Goal: Obtain resource: Download file/media

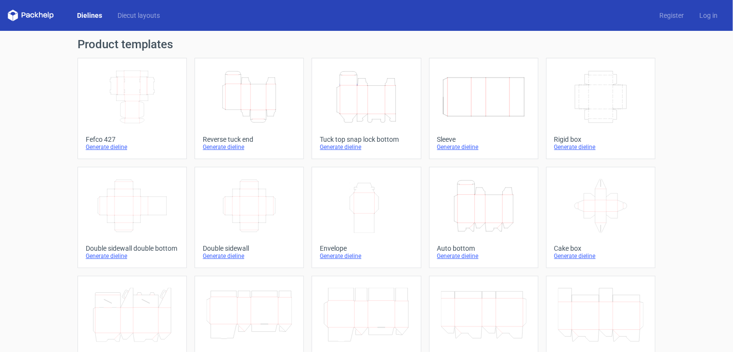
click at [491, 209] on icon "Height Depth Width" at bounding box center [483, 206] width 85 height 54
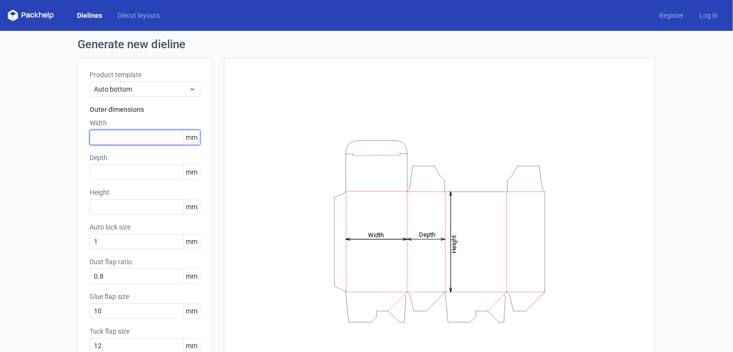
click at [122, 137] on input "text" at bounding box center [145, 137] width 111 height 15
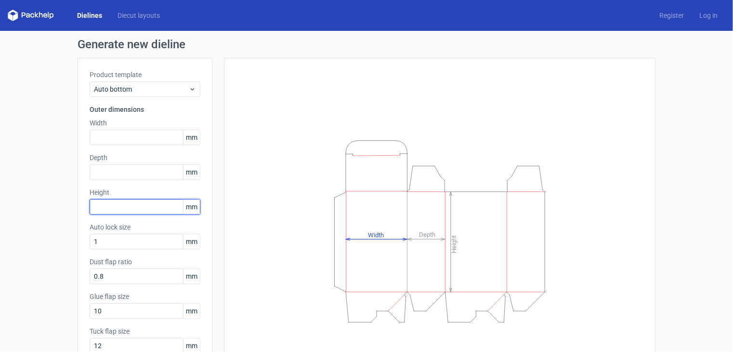
click at [131, 200] on input "text" at bounding box center [145, 206] width 111 height 15
type input "97"
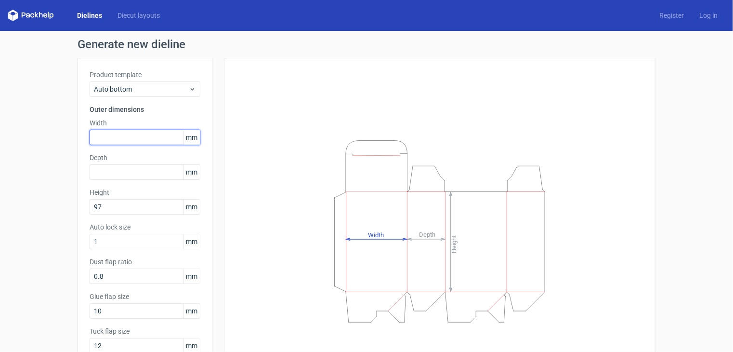
click at [114, 134] on input "text" at bounding box center [145, 137] width 111 height 15
type input "175"
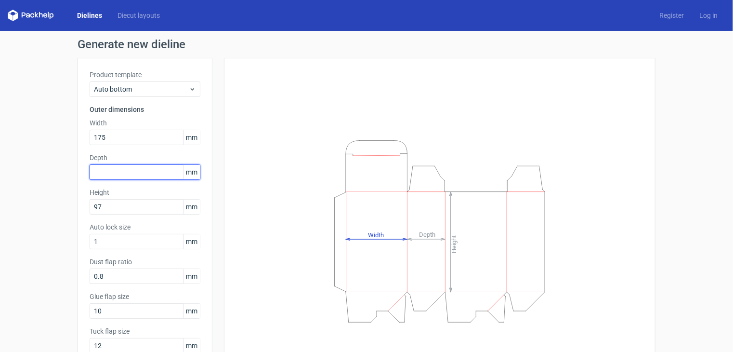
click at [131, 171] on input "text" at bounding box center [145, 171] width 111 height 15
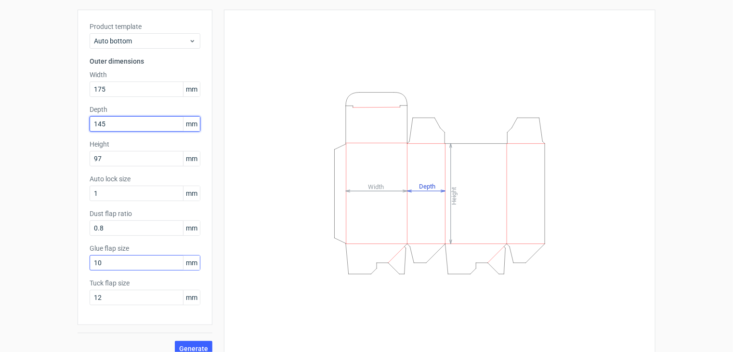
type input "145"
click at [129, 264] on input "10" at bounding box center [145, 262] width 111 height 15
type input "1"
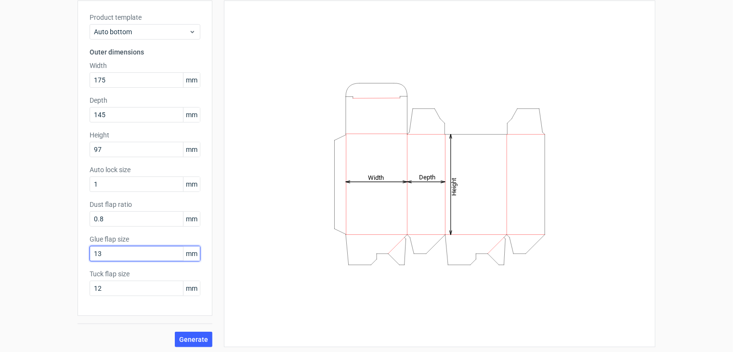
scroll to position [60, 0]
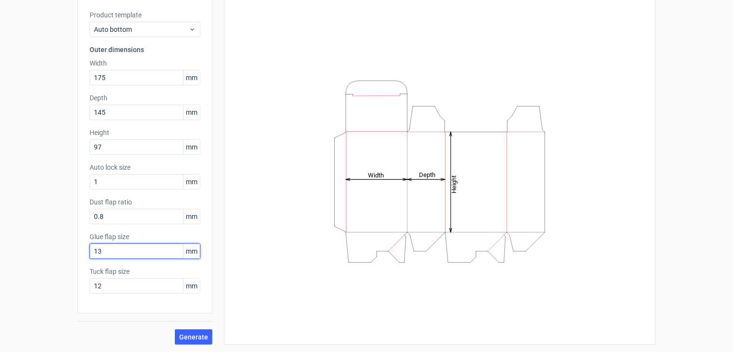
type input "13"
click at [132, 315] on div "Generate" at bounding box center [145, 328] width 135 height 31
click at [197, 334] on span "Generate" at bounding box center [193, 336] width 29 height 7
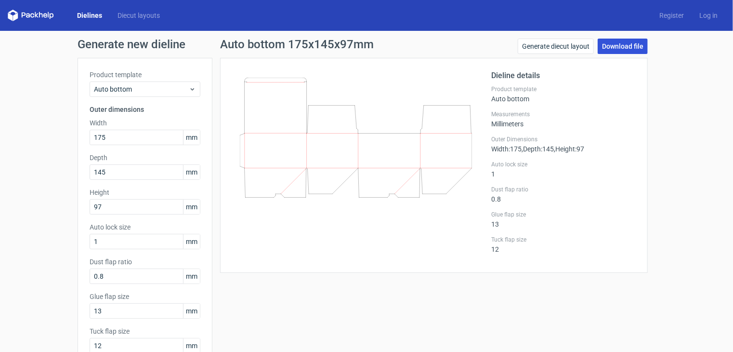
click at [627, 42] on link "Download file" at bounding box center [623, 46] width 50 height 15
click at [366, 288] on div "Auto bottom 175x145x97mm Generate diecut layout Download file Dieline details P…" at bounding box center [433, 222] width 443 height 366
click at [95, 17] on link "Dielines" at bounding box center [89, 16] width 40 height 10
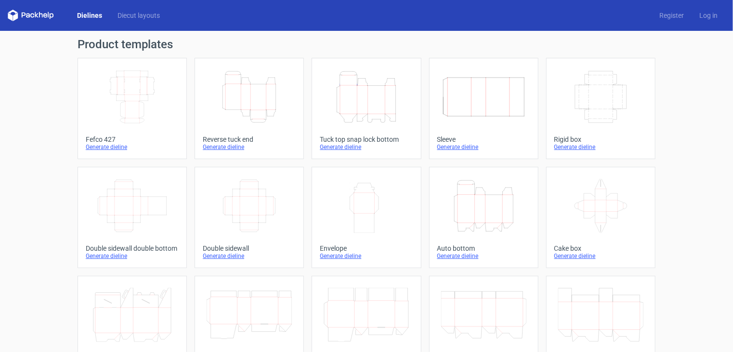
click at [259, 105] on icon "Height Depth Width" at bounding box center [249, 97] width 85 height 54
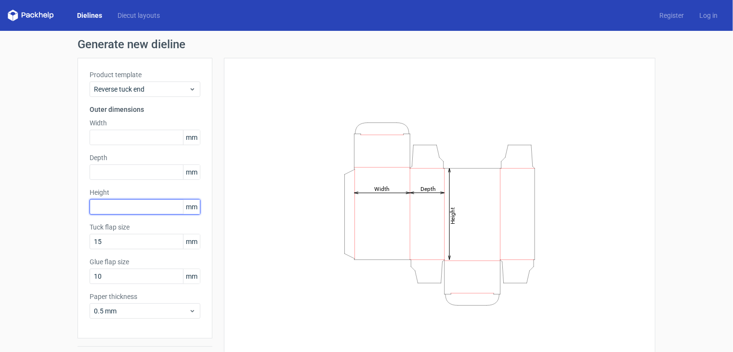
click at [119, 206] on input "text" at bounding box center [145, 206] width 111 height 15
type input "142"
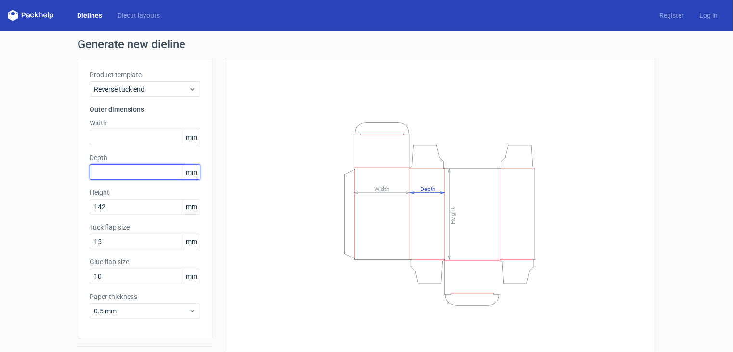
click at [124, 174] on input "text" at bounding box center [145, 171] width 111 height 15
type input "94"
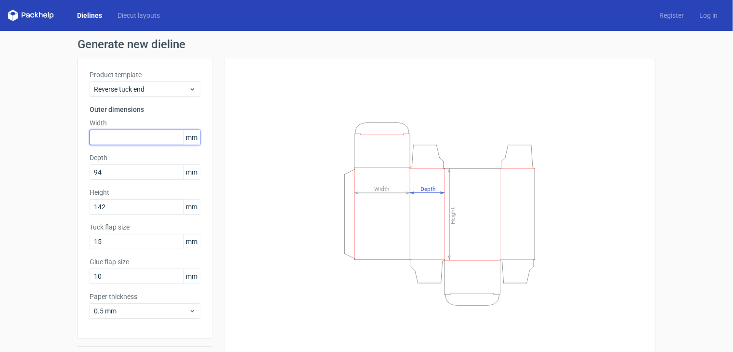
click at [139, 131] on input "text" at bounding box center [145, 137] width 111 height 15
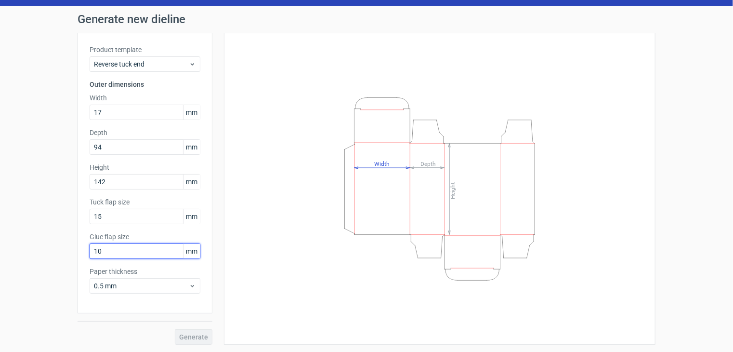
click at [110, 251] on div "Glue flap size 10 mm" at bounding box center [145, 245] width 111 height 27
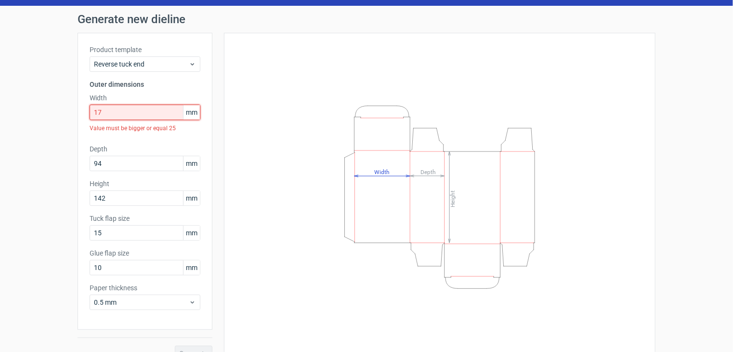
drag, startPoint x: 141, startPoint y: 115, endPoint x: 48, endPoint y: 120, distance: 93.1
click at [48, 120] on div "Generate new dieline Product template Reverse tuck end Outer dimensions Width 1…" at bounding box center [366, 187] width 733 height 363
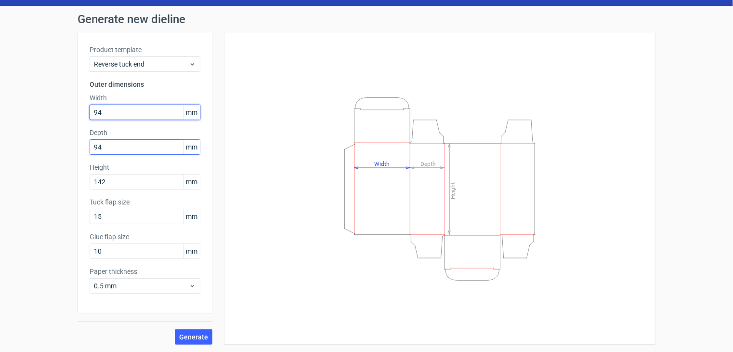
type input "94"
drag, startPoint x: 113, startPoint y: 146, endPoint x: 65, endPoint y: 158, distance: 49.1
click at [67, 157] on div "Generate new dieline Product template Reverse tuck end Outer dimensions Width 9…" at bounding box center [366, 179] width 733 height 346
type input "17"
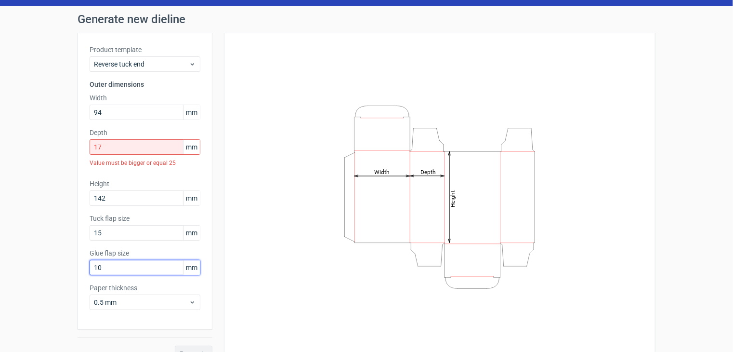
drag, startPoint x: 83, startPoint y: 256, endPoint x: 75, endPoint y: 258, distance: 9.0
click at [78, 258] on div "Product template Reverse tuck end Outer dimensions Width 94 mm Depth 17 mm Valu…" at bounding box center [145, 181] width 135 height 297
type input "13"
click at [48, 240] on div "Generate new dieline Product template Reverse tuck end Outer dimensions Width 9…" at bounding box center [366, 187] width 733 height 363
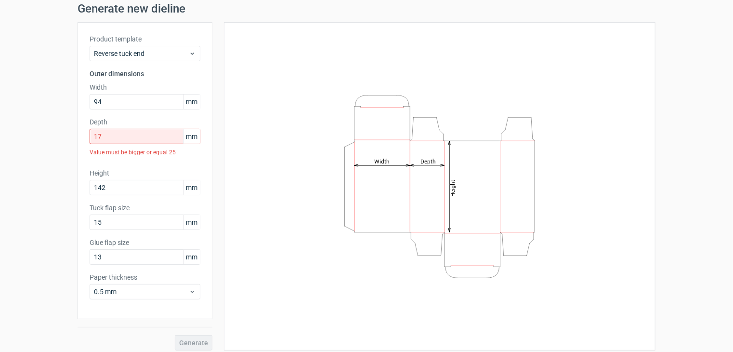
scroll to position [41, 0]
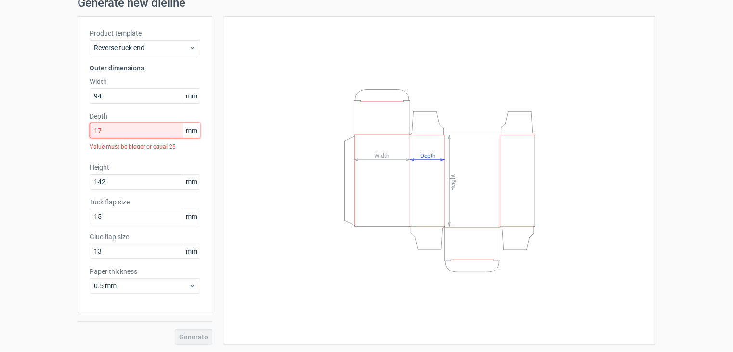
drag, startPoint x: 118, startPoint y: 129, endPoint x: 77, endPoint y: 135, distance: 41.3
click at [78, 135] on div "Product template Reverse tuck end Outer dimensions Width 94 mm Depth 17 mm Valu…" at bounding box center [145, 164] width 135 height 297
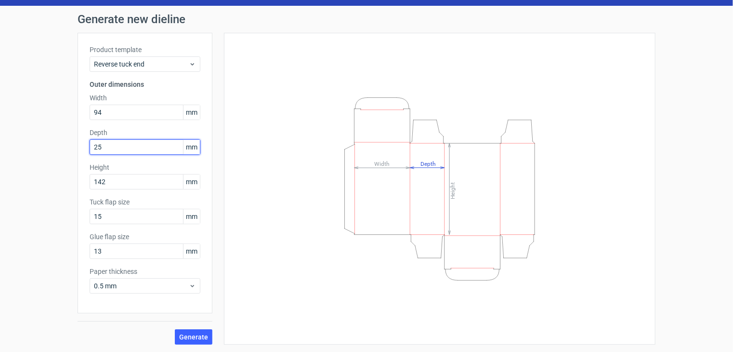
type input "2"
click at [58, 165] on div "Generate new dieline Product template Reverse tuck end Outer dimensions Width 9…" at bounding box center [366, 179] width 733 height 346
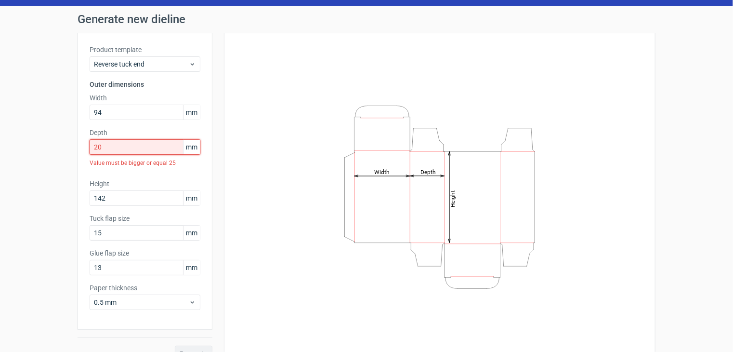
click at [67, 161] on div "Generate new dieline Product template Reverse tuck end Outer dimensions Width 9…" at bounding box center [366, 187] width 733 height 363
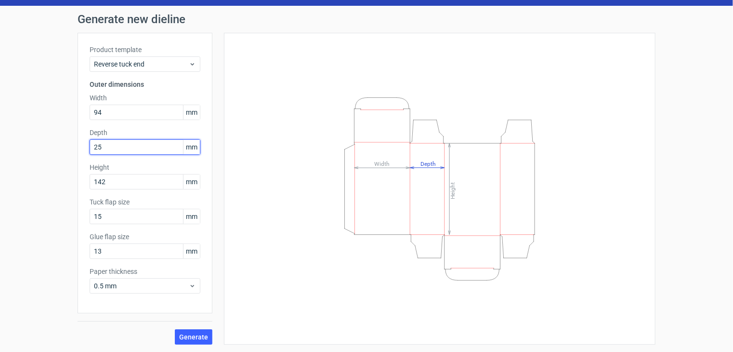
type input "25"
click at [65, 161] on div "Generate new dieline Product template Reverse tuck end Outer dimensions Width 9…" at bounding box center [366, 179] width 733 height 346
click at [197, 340] on span "Generate" at bounding box center [193, 336] width 29 height 7
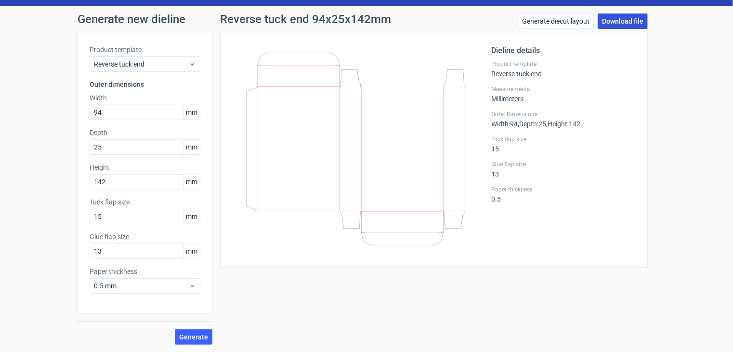
click at [610, 22] on link "Download file" at bounding box center [623, 20] width 50 height 15
click at [345, 305] on div "Reverse tuck end 94x25x142mm Generate diecut layout Download file Dieline detai…" at bounding box center [433, 178] width 443 height 331
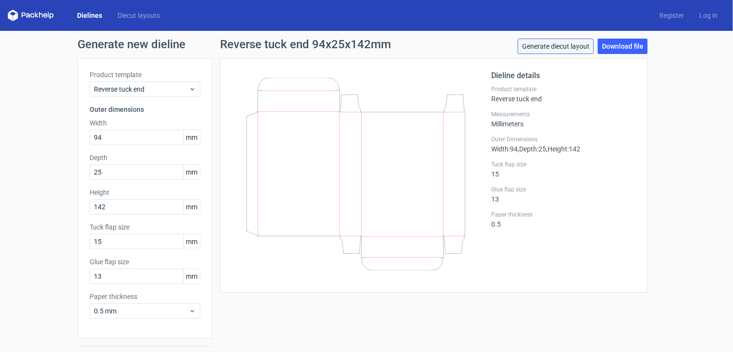
click at [557, 46] on link "Generate diecut layout" at bounding box center [556, 46] width 76 height 15
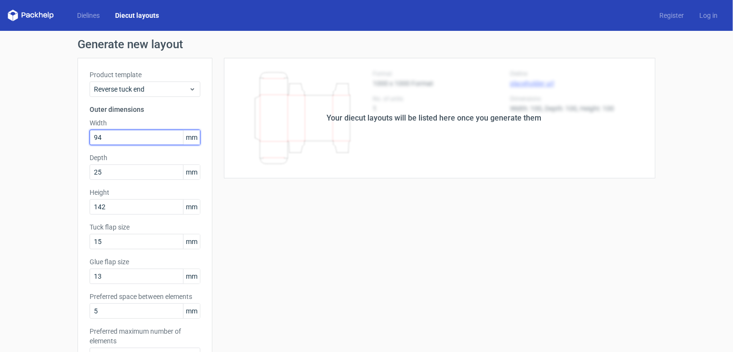
drag, startPoint x: 104, startPoint y: 139, endPoint x: 40, endPoint y: 153, distance: 65.0
click at [40, 153] on div "Generate new layout Product template Reverse tuck end Outer dimensions Width 94…" at bounding box center [366, 309] width 733 height 557
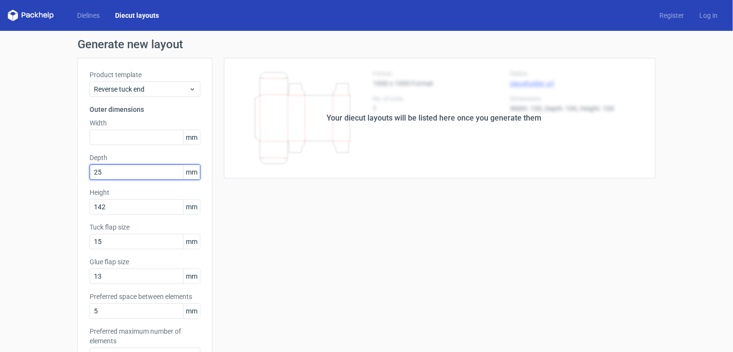
drag, startPoint x: 109, startPoint y: 177, endPoint x: 62, endPoint y: 184, distance: 47.8
click at [63, 184] on div "Generate new layout Product template Reverse tuck end Outer dimensions Width mm…" at bounding box center [366, 309] width 733 height 557
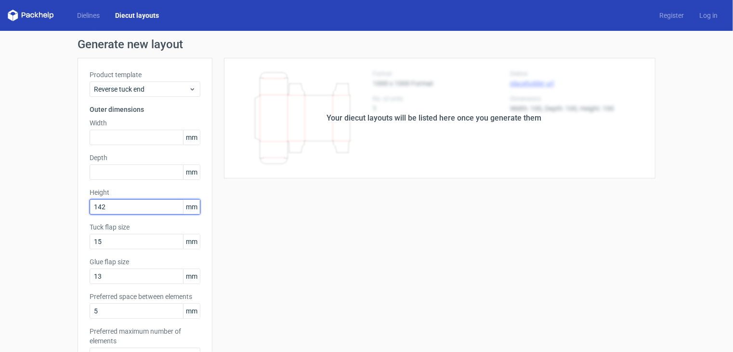
drag, startPoint x: 106, startPoint y: 214, endPoint x: 50, endPoint y: 223, distance: 57.0
click at [50, 223] on div "Generate new layout Product template Reverse tuck end Outer dimensions Width mm…" at bounding box center [366, 309] width 733 height 557
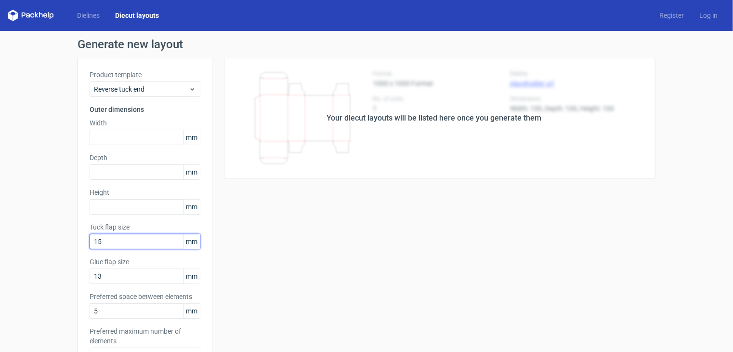
click at [114, 240] on input "15" at bounding box center [145, 241] width 111 height 15
type input "1"
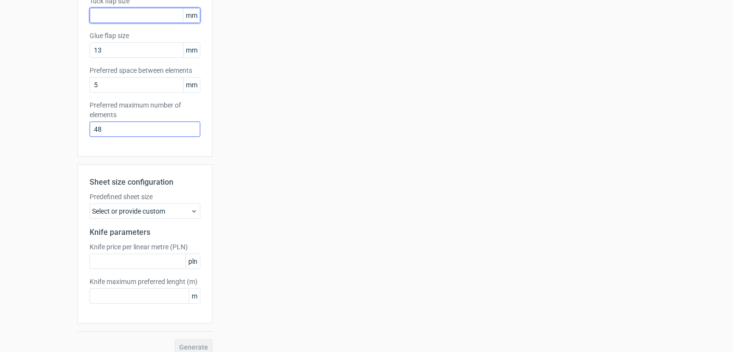
scroll to position [236, 0]
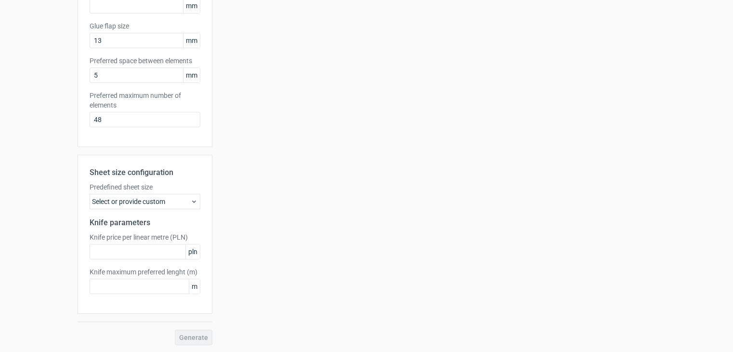
click at [190, 203] on icon at bounding box center [194, 201] width 8 height 8
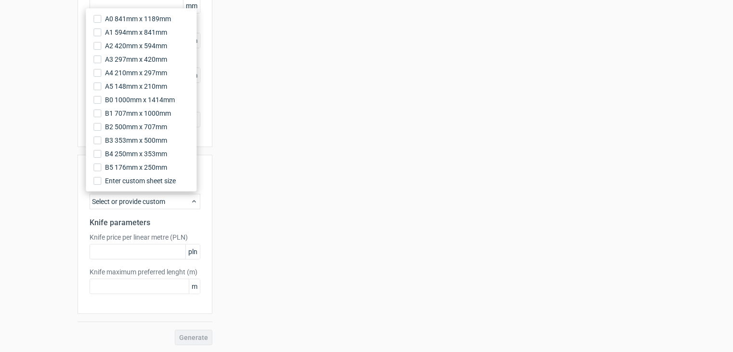
click at [64, 197] on div "Generate new layout Product template Reverse tuck end Outer dimensions Width mm…" at bounding box center [366, 73] width 733 height 557
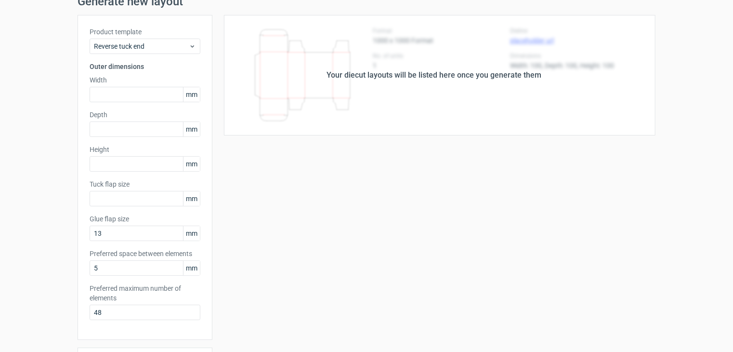
scroll to position [0, 0]
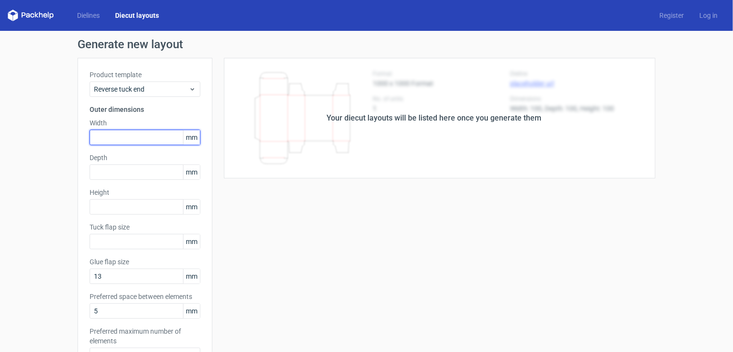
click at [142, 139] on input "text" at bounding box center [145, 137] width 111 height 15
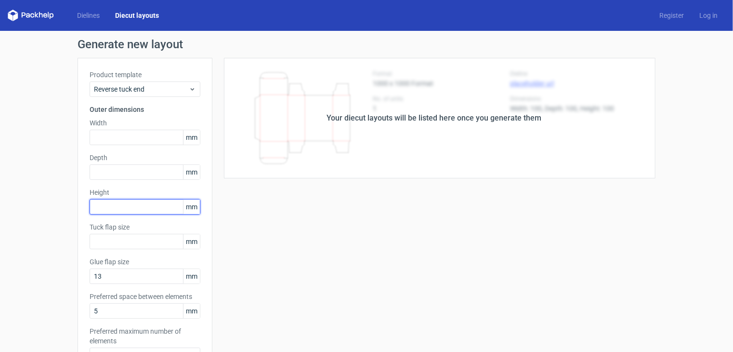
drag, startPoint x: 110, startPoint y: 200, endPoint x: 146, endPoint y: 232, distance: 48.4
click at [110, 200] on input "text" at bounding box center [145, 206] width 111 height 15
type input "142"
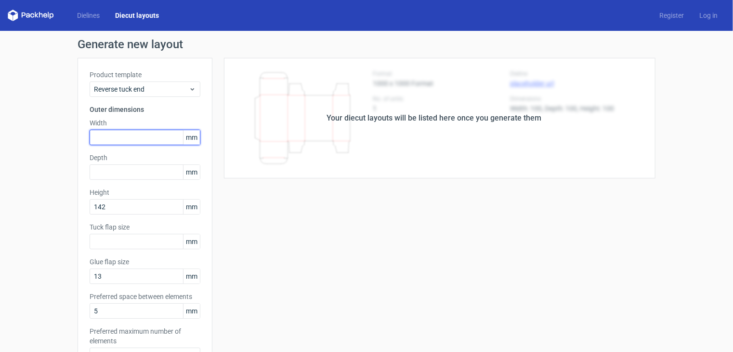
click at [114, 139] on input "text" at bounding box center [145, 137] width 111 height 15
type input "94"
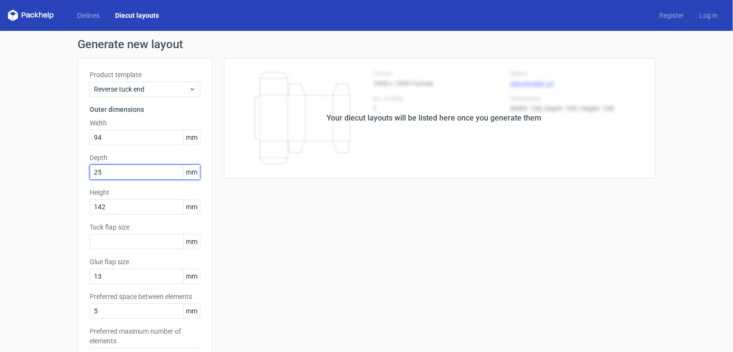
type input "25"
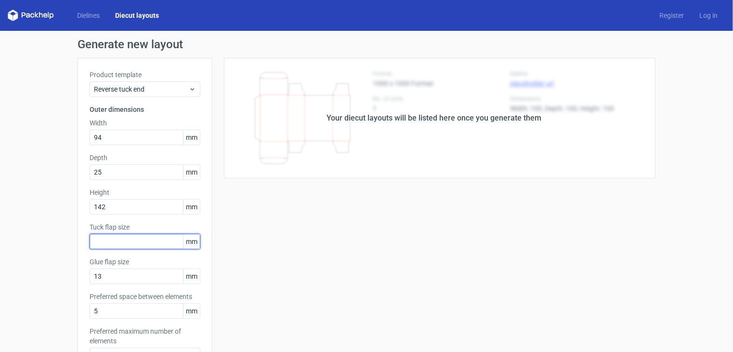
drag, startPoint x: 127, startPoint y: 240, endPoint x: 174, endPoint y: 281, distance: 63.2
click at [126, 240] on input "text" at bounding box center [145, 241] width 111 height 15
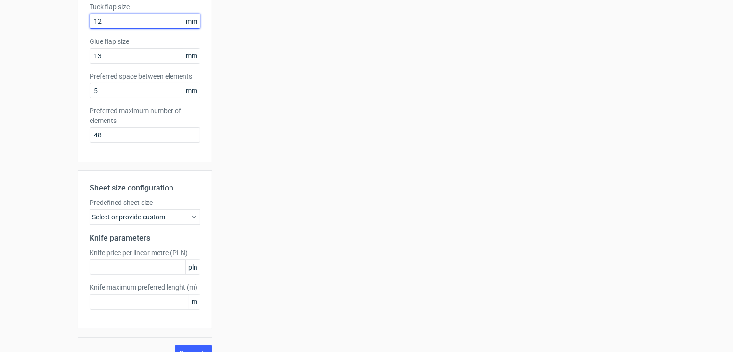
scroll to position [236, 0]
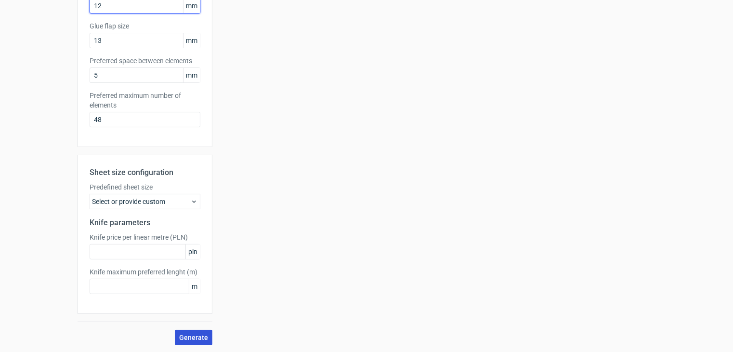
type input "12"
click at [188, 338] on span "Generate" at bounding box center [193, 337] width 29 height 7
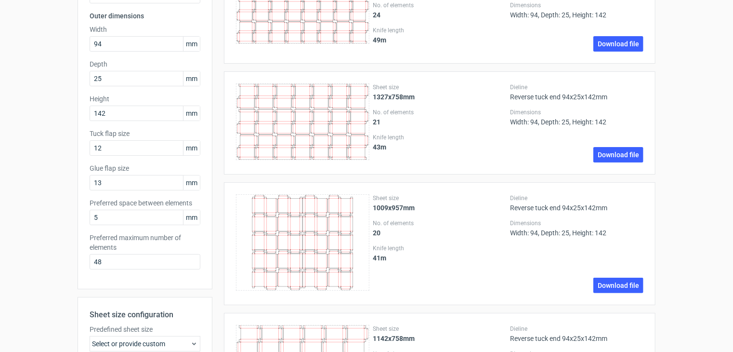
scroll to position [96, 0]
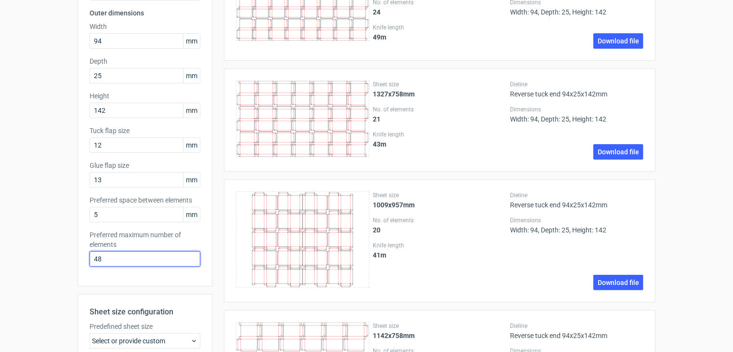
drag, startPoint x: 141, startPoint y: 261, endPoint x: 69, endPoint y: 255, distance: 72.0
type input "1"
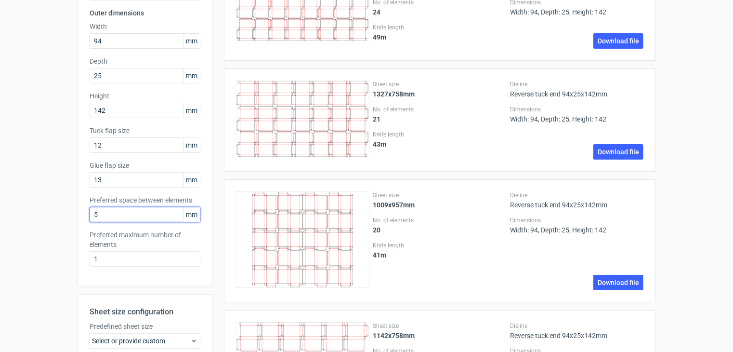
drag, startPoint x: 94, startPoint y: 213, endPoint x: 51, endPoint y: 228, distance: 45.9
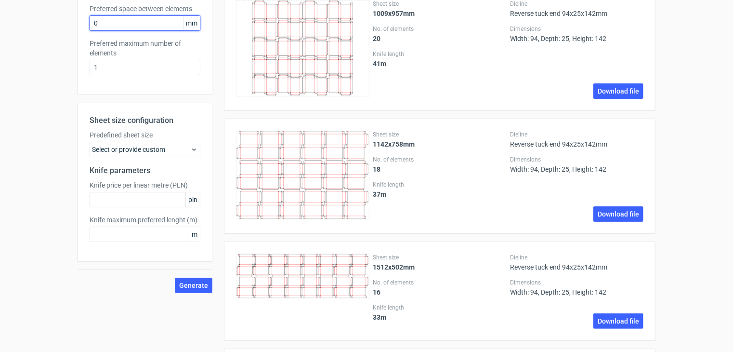
scroll to position [289, 0]
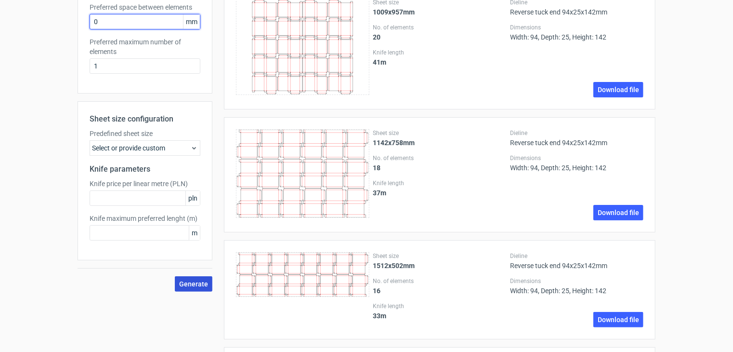
type input "0"
click at [197, 284] on span "Generate" at bounding box center [193, 283] width 29 height 7
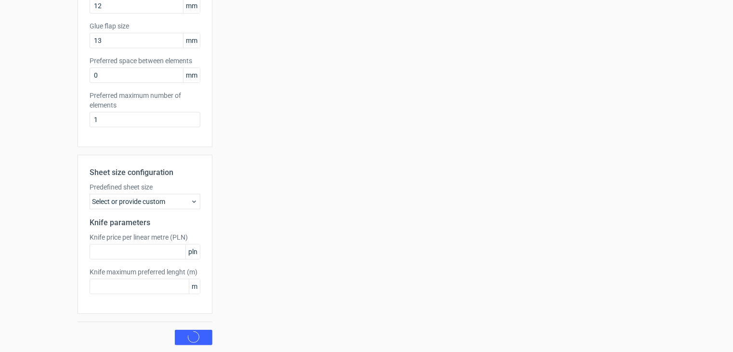
scroll to position [0, 0]
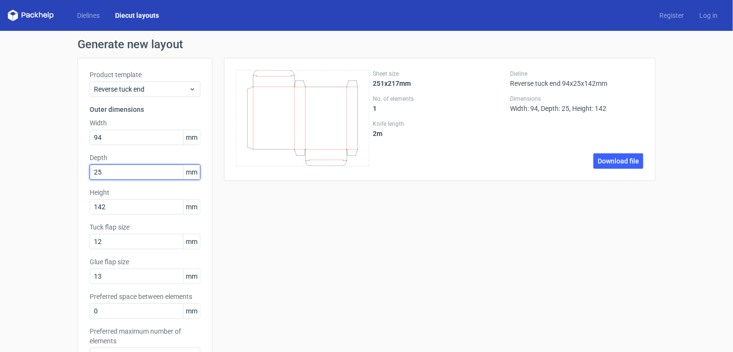
drag, startPoint x: 109, startPoint y: 172, endPoint x: 73, endPoint y: 182, distance: 36.9
click at [73, 182] on div "Generate new layout Product template Reverse tuck end Outer dimensions Width 94…" at bounding box center [366, 309] width 733 height 557
click at [52, 200] on div "Generate new layout Product template Reverse tuck end Outer dimensions Width 94…" at bounding box center [366, 309] width 733 height 557
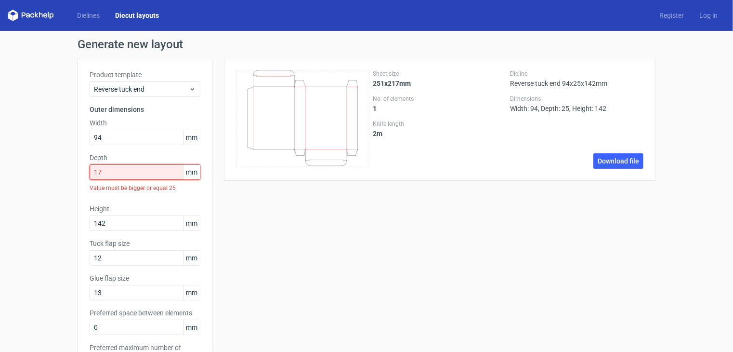
drag, startPoint x: 102, startPoint y: 173, endPoint x: 66, endPoint y: 191, distance: 39.9
click at [67, 189] on div "Generate new layout Product template Reverse tuck end Outer dimensions Width 94…" at bounding box center [366, 318] width 733 height 574
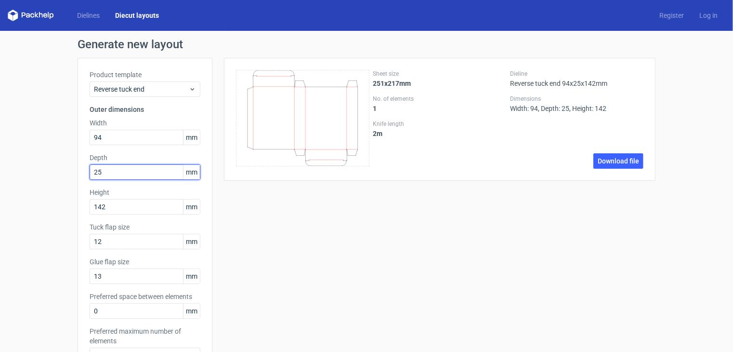
type input "25"
click at [66, 187] on div "Generate new layout Product template Reverse tuck end Outer dimensions Width 94…" at bounding box center [366, 309] width 733 height 557
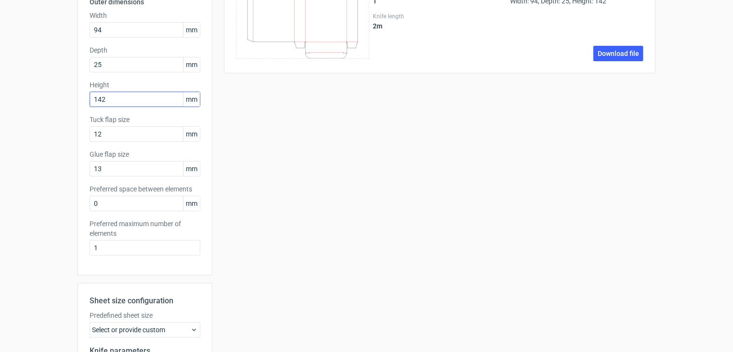
scroll to position [236, 0]
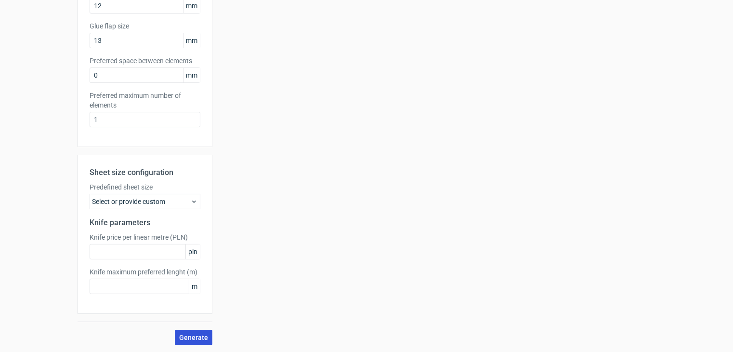
click at [185, 332] on button "Generate" at bounding box center [194, 336] width 38 height 15
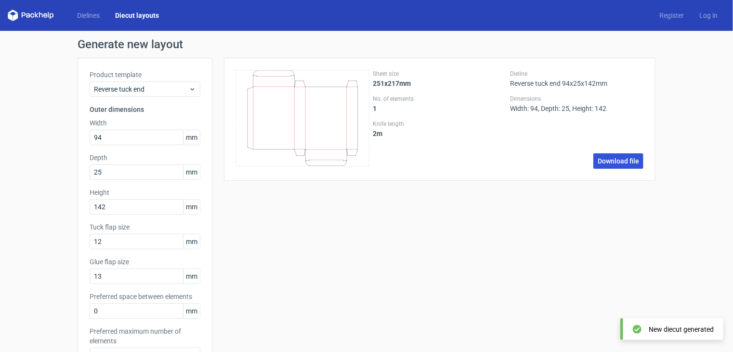
click at [620, 163] on link "Download file" at bounding box center [618, 160] width 50 height 15
click at [117, 14] on link "Diecut layouts" at bounding box center [136, 16] width 59 height 10
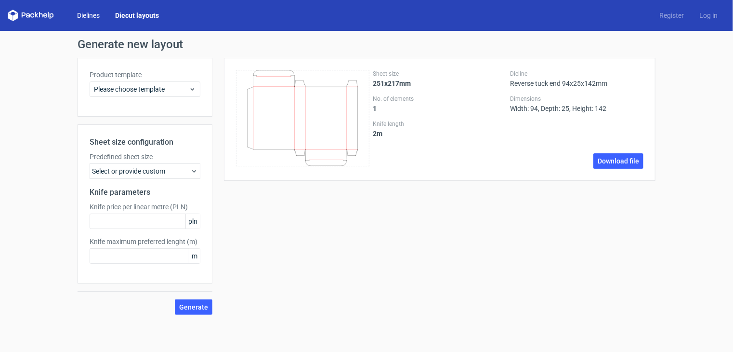
click at [95, 15] on link "Dielines" at bounding box center [88, 16] width 38 height 10
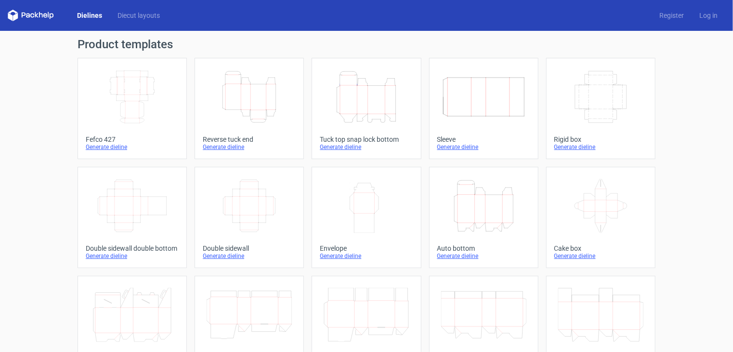
click at [476, 224] on icon "Height Depth Width" at bounding box center [483, 206] width 85 height 54
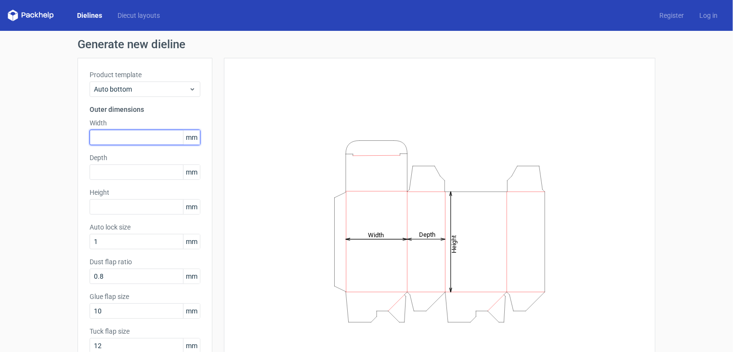
click at [123, 132] on input "text" at bounding box center [145, 137] width 111 height 15
type input "175"
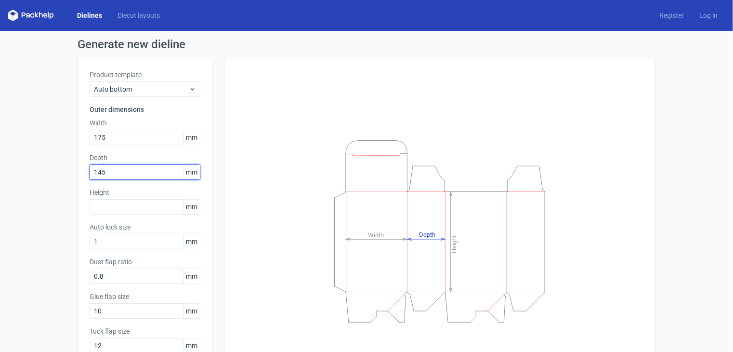
type input "145"
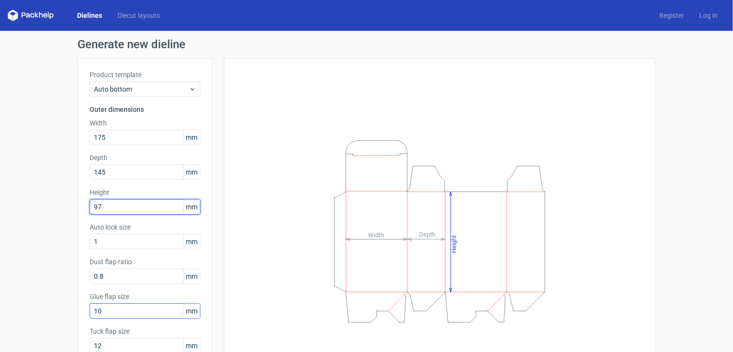
type input "97"
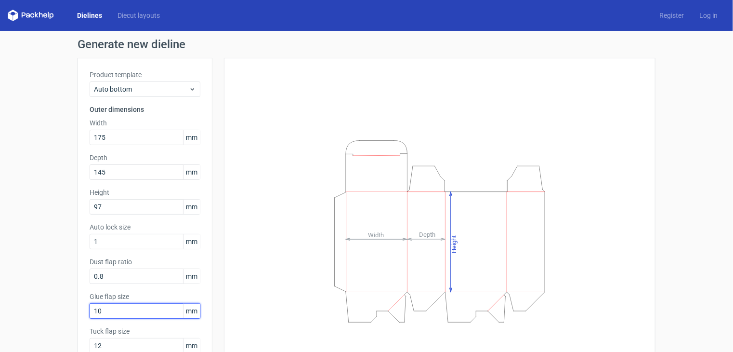
click at [155, 310] on input "10" at bounding box center [145, 310] width 111 height 15
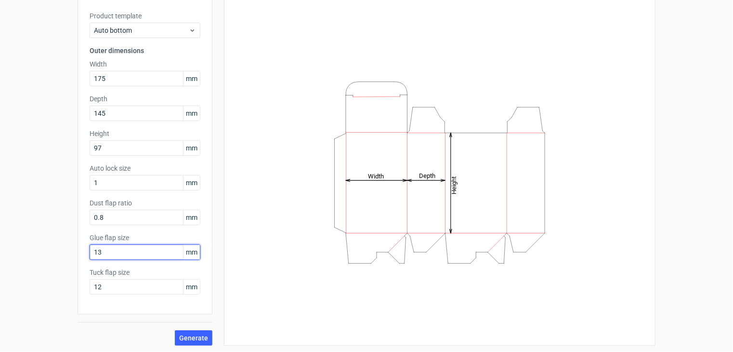
scroll to position [60, 0]
type input "13"
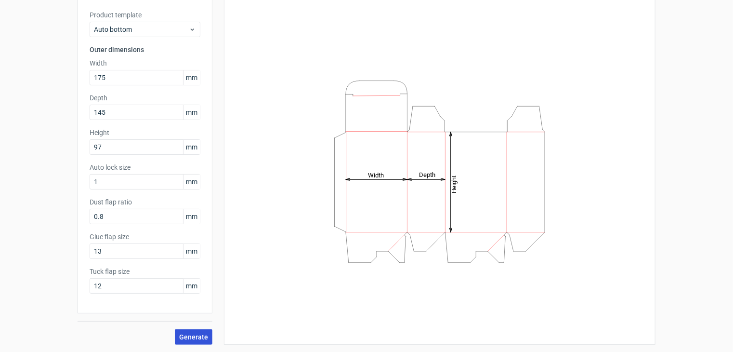
click at [195, 339] on span "Generate" at bounding box center [193, 336] width 29 height 7
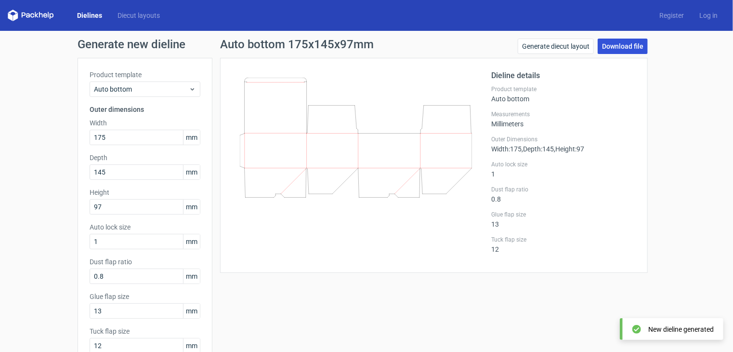
click at [626, 50] on link "Download file" at bounding box center [623, 46] width 50 height 15
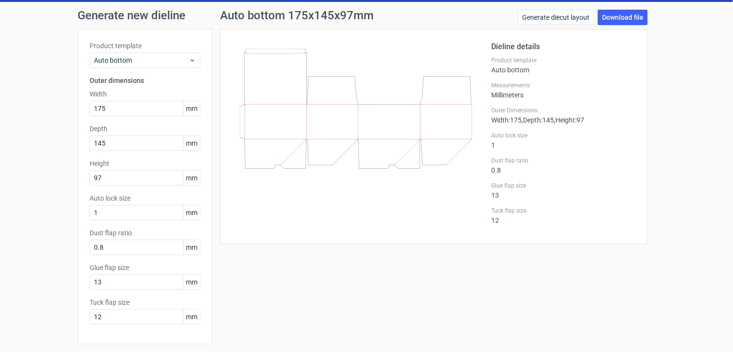
scroll to position [60, 0]
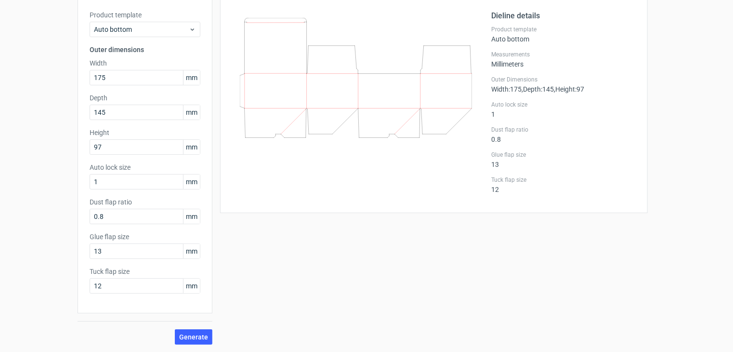
click at [61, 262] on div "Generate new dieline Product template Auto bottom Outer dimensions Width 175 mm…" at bounding box center [366, 161] width 733 height 381
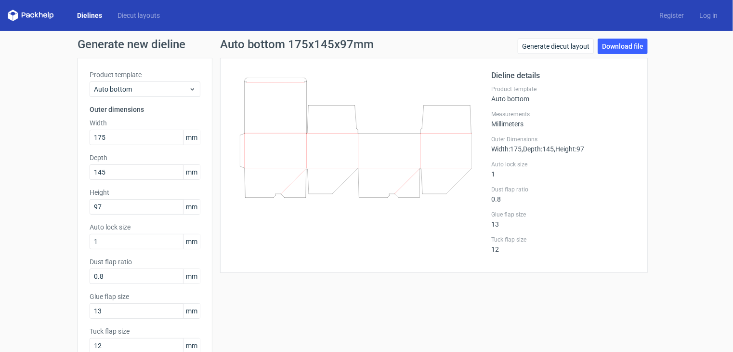
click at [183, 111] on h3 "Outer dimensions" at bounding box center [145, 110] width 111 height 10
click at [189, 91] on icon at bounding box center [192, 89] width 7 height 8
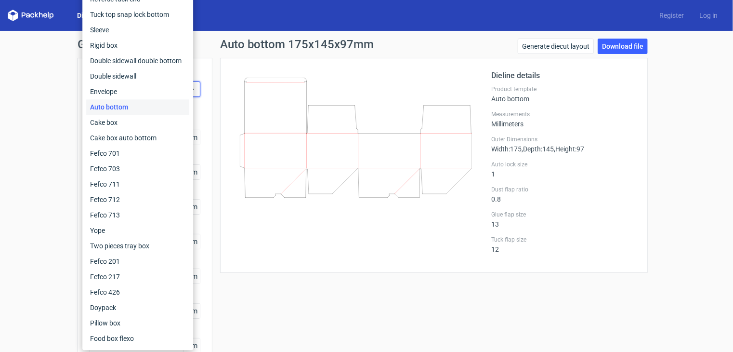
click at [120, 111] on div "Auto bottom" at bounding box center [137, 106] width 103 height 15
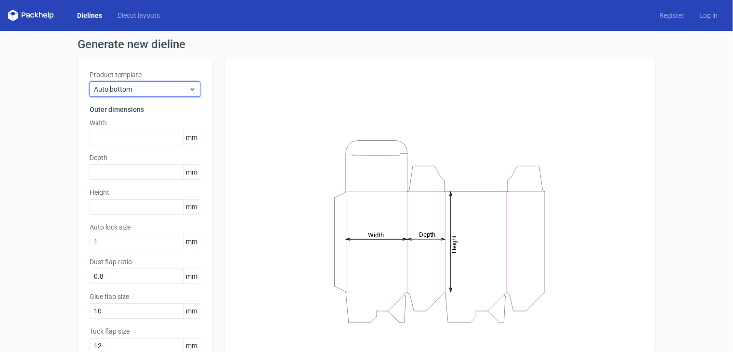
click at [189, 89] on icon at bounding box center [192, 89] width 7 height 8
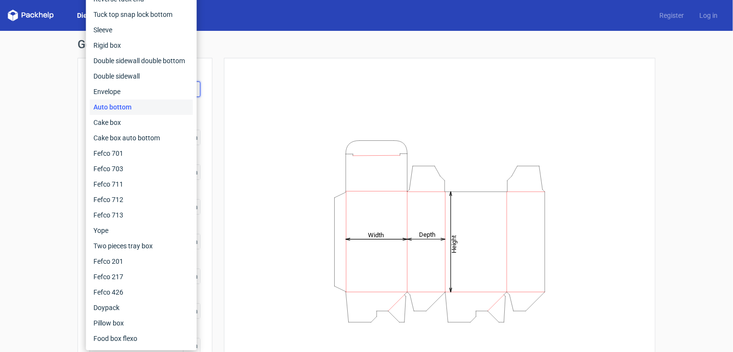
click at [33, 117] on div "Generate new dieline Product template Auto bottom Outer dimensions Width mm Dep…" at bounding box center [366, 221] width 733 height 381
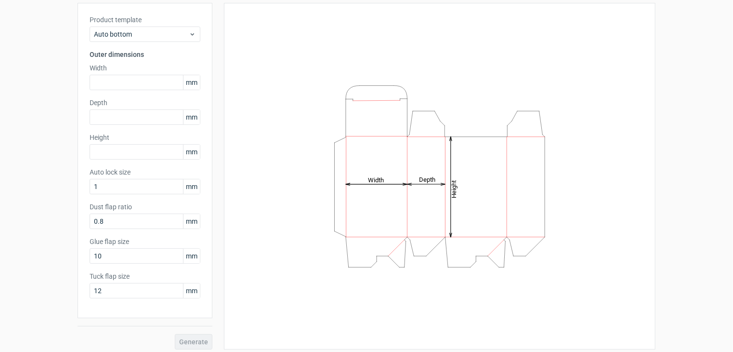
scroll to position [60, 0]
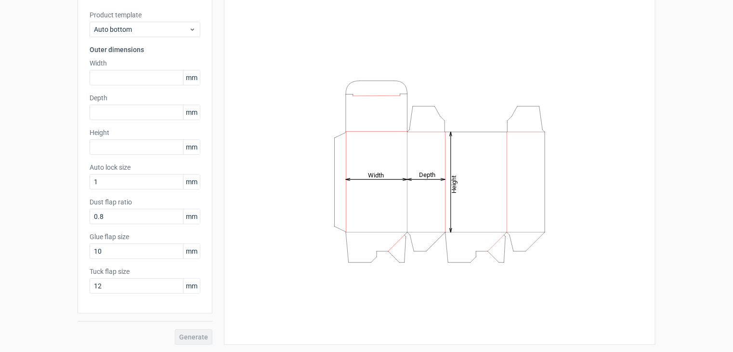
click at [132, 330] on div "Generate" at bounding box center [145, 328] width 135 height 31
click at [141, 321] on div "Generate" at bounding box center [145, 328] width 135 height 31
click at [141, 318] on div "Generate" at bounding box center [145, 328] width 135 height 31
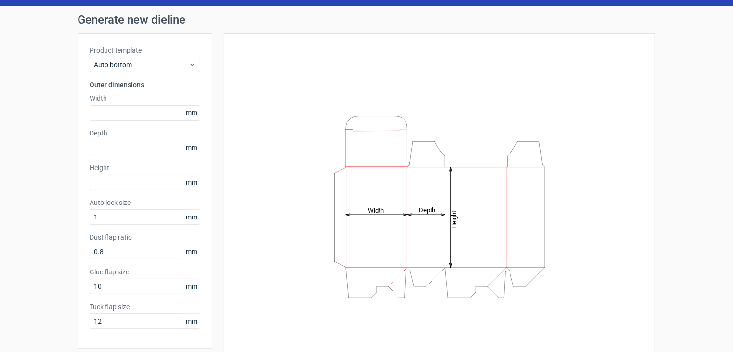
scroll to position [0, 0]
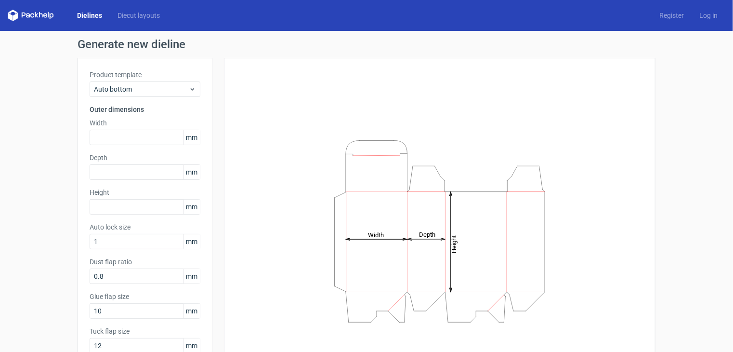
click at [94, 18] on link "Dielines" at bounding box center [89, 16] width 40 height 10
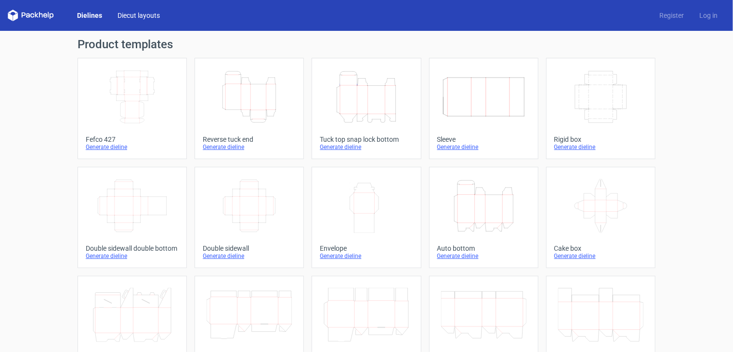
click at [131, 15] on link "Diecut layouts" at bounding box center [139, 16] width 58 height 10
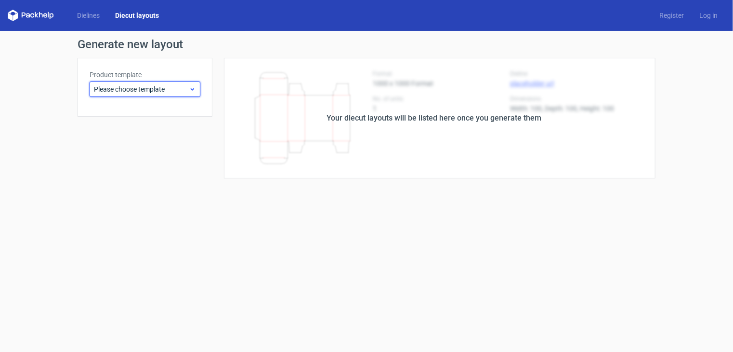
click at [191, 92] on icon at bounding box center [192, 89] width 7 height 8
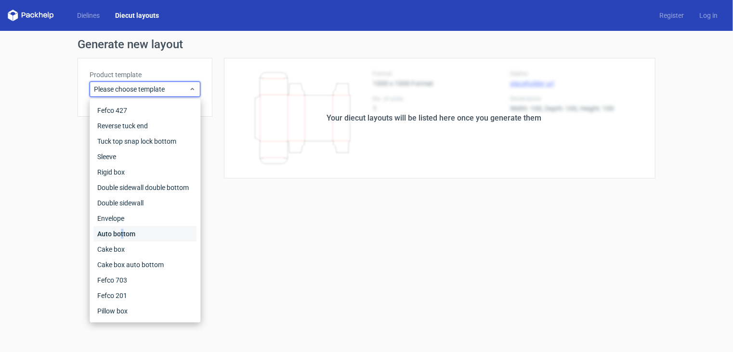
click at [121, 234] on div "Auto bottom" at bounding box center [144, 233] width 103 height 15
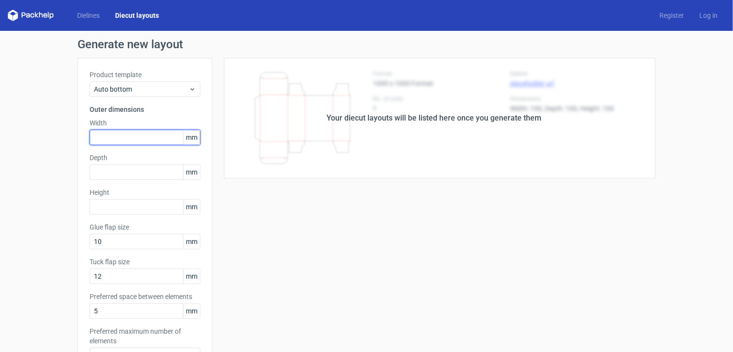
click at [145, 134] on input "text" at bounding box center [145, 137] width 111 height 15
type input "175"
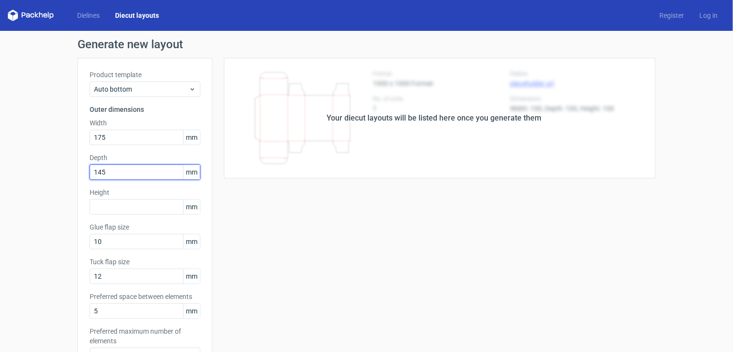
type input "145"
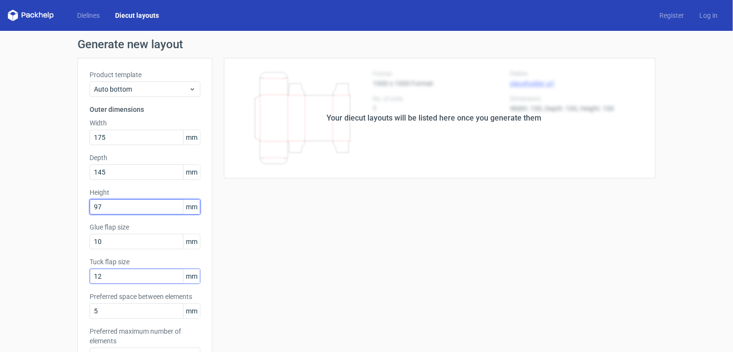
type input "97"
click at [139, 276] on input "12" at bounding box center [145, 275] width 111 height 15
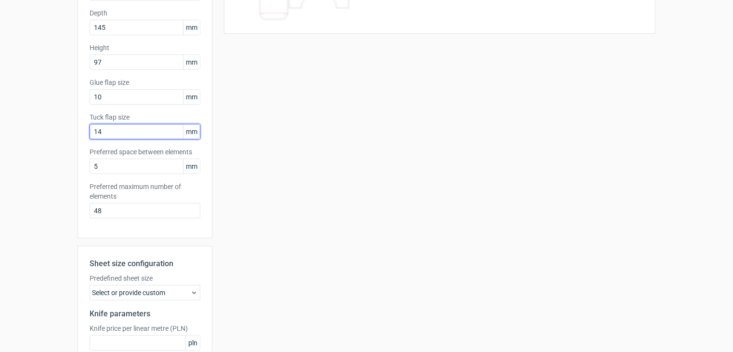
scroll to position [236, 0]
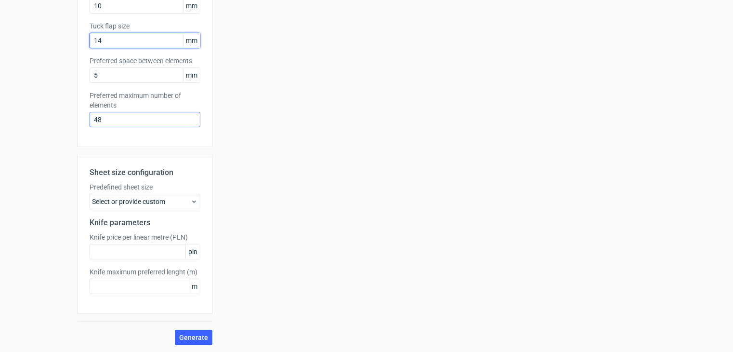
type input "14"
drag, startPoint x: 105, startPoint y: 121, endPoint x: 52, endPoint y: 142, distance: 56.7
click at [53, 141] on div "Generate new layout Product template Auto bottom Outer dimensions Width 175 mm …" at bounding box center [366, 73] width 733 height 557
type input "0"
type input "1"
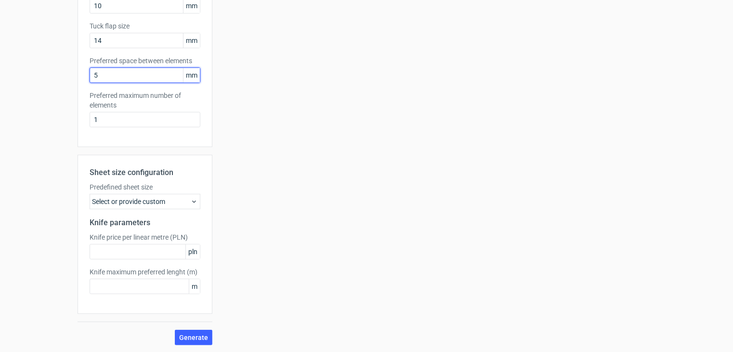
drag, startPoint x: 105, startPoint y: 77, endPoint x: 47, endPoint y: 88, distance: 58.4
click at [48, 87] on div "Generate new layout Product template Auto bottom Outer dimensions Width 175 mm …" at bounding box center [366, 73] width 733 height 557
type input "0"
click at [191, 337] on span "Generate" at bounding box center [193, 337] width 29 height 7
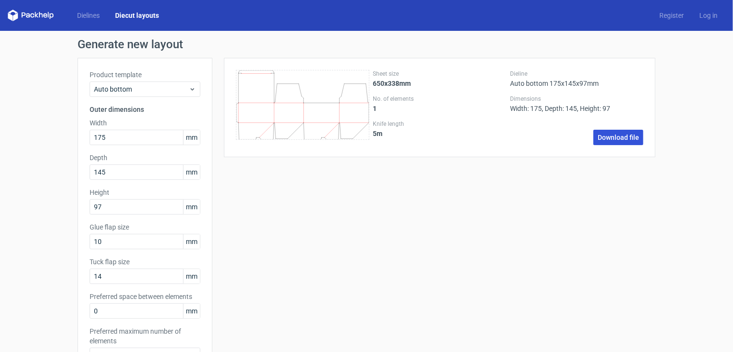
click at [615, 138] on link "Download file" at bounding box center [618, 137] width 50 height 15
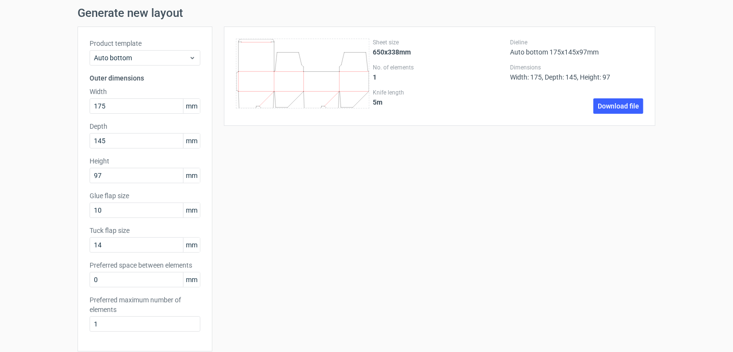
scroll to position [48, 0]
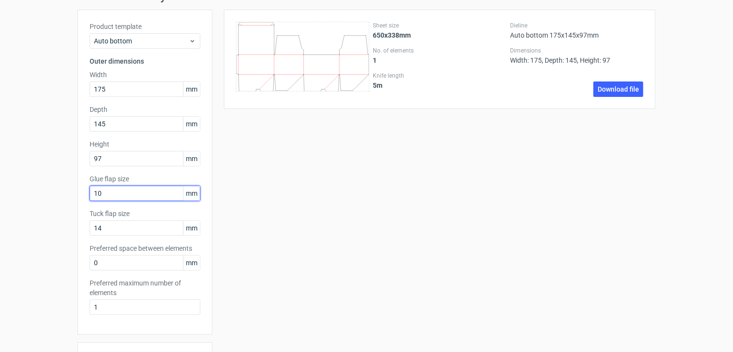
drag, startPoint x: 112, startPoint y: 187, endPoint x: 62, endPoint y: 205, distance: 53.5
click at [62, 205] on div "Generate new layout Product template Auto bottom Outer dimensions Width 175 mm …" at bounding box center [366, 261] width 733 height 557
type input "14"
type input "17"
click at [62, 205] on div "Generate new layout Product template Auto bottom Outer dimensions Width 175 mm …" at bounding box center [366, 261] width 733 height 557
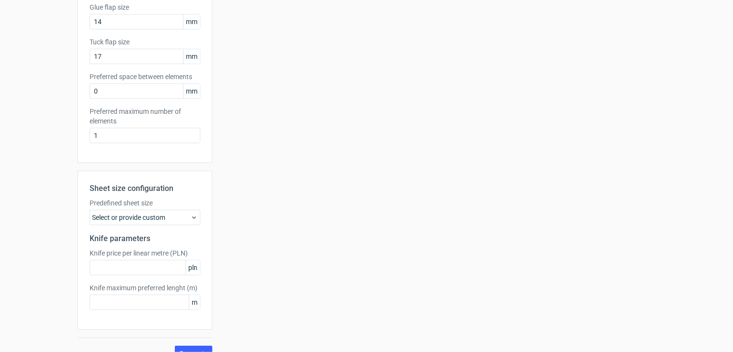
scroll to position [236, 0]
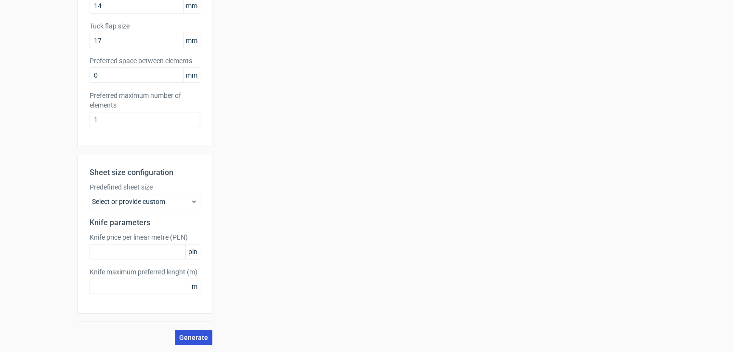
click at [186, 336] on span "Generate" at bounding box center [193, 337] width 29 height 7
click at [185, 334] on span "Generate" at bounding box center [193, 337] width 29 height 7
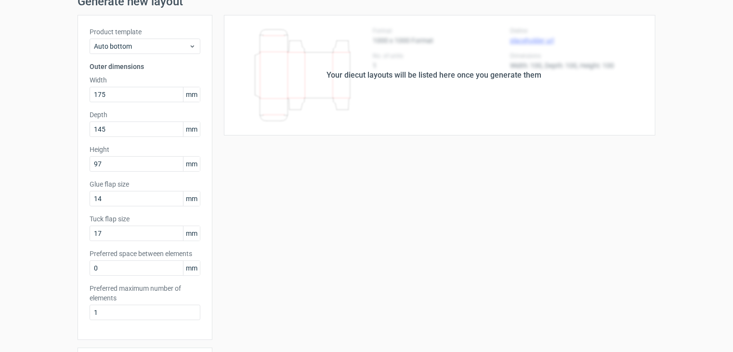
scroll to position [0, 0]
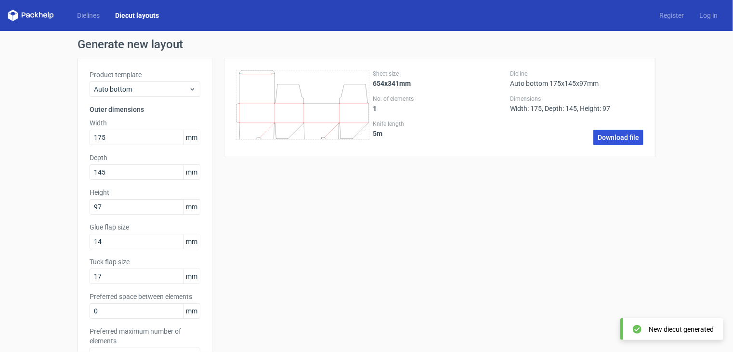
drag, startPoint x: 618, startPoint y: 137, endPoint x: 606, endPoint y: 136, distance: 12.1
click at [618, 137] on link "Download file" at bounding box center [618, 137] width 50 height 15
click at [613, 137] on link "Download file" at bounding box center [618, 137] width 50 height 15
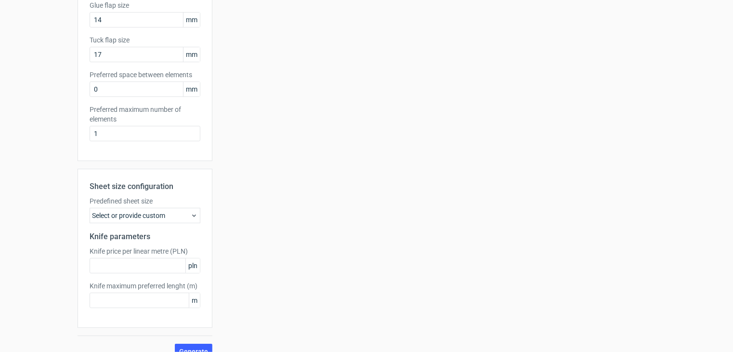
scroll to position [236, 0]
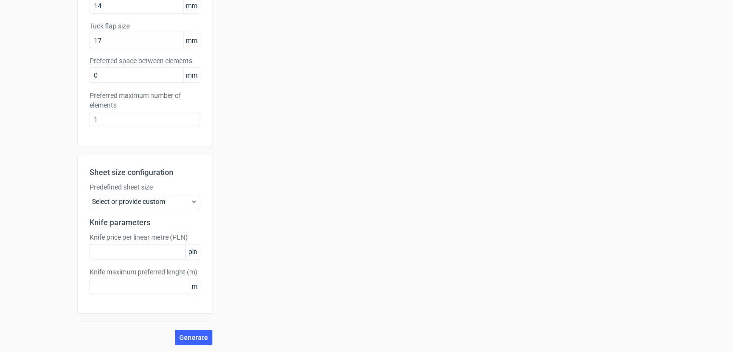
click at [191, 203] on icon at bounding box center [194, 201] width 8 height 8
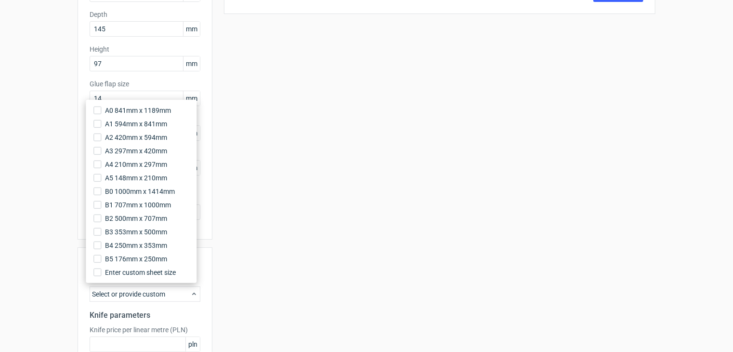
scroll to position [145, 0]
click at [99, 273] on input "Enter custom sheet size" at bounding box center [97, 272] width 8 height 8
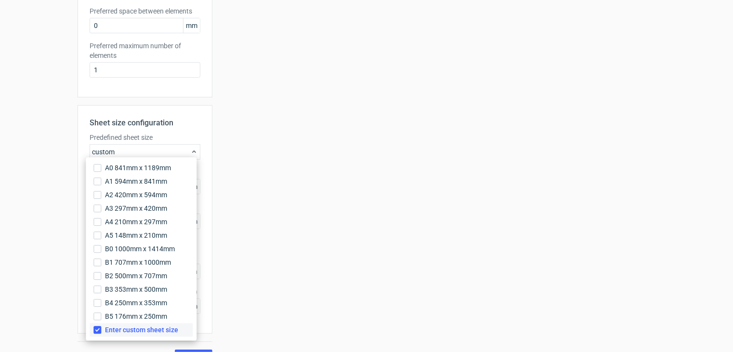
scroll to position [289, 0]
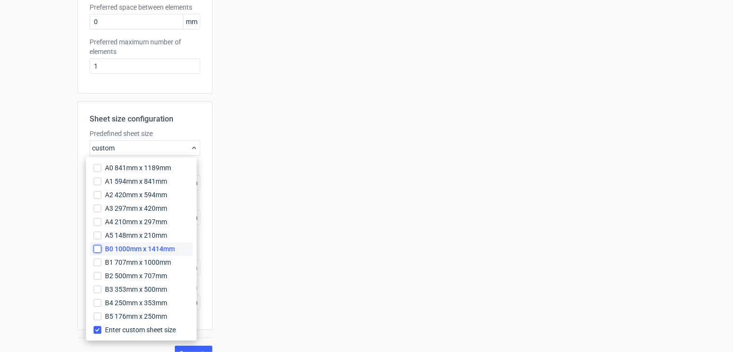
click at [101, 250] on input "B0 1000mm x 1414mm" at bounding box center [97, 249] width 8 height 8
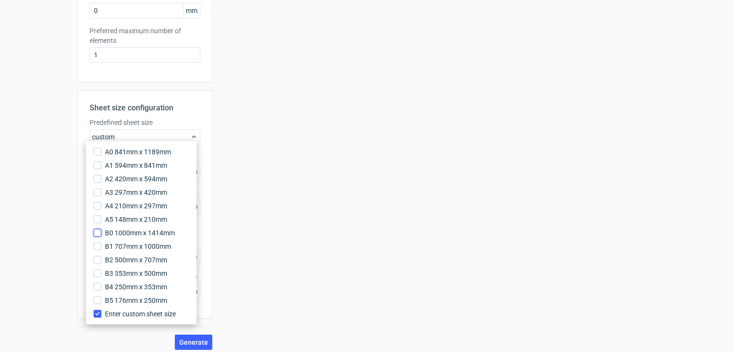
scroll to position [305, 0]
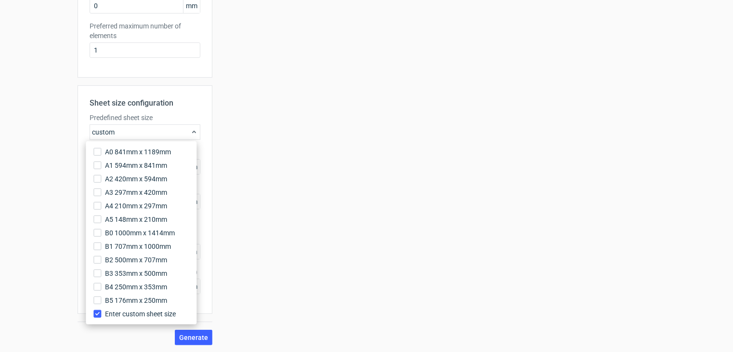
click at [69, 165] on div "Generate new layout Product template Auto bottom Outer dimensions Width 175 mm …" at bounding box center [366, 39] width 733 height 627
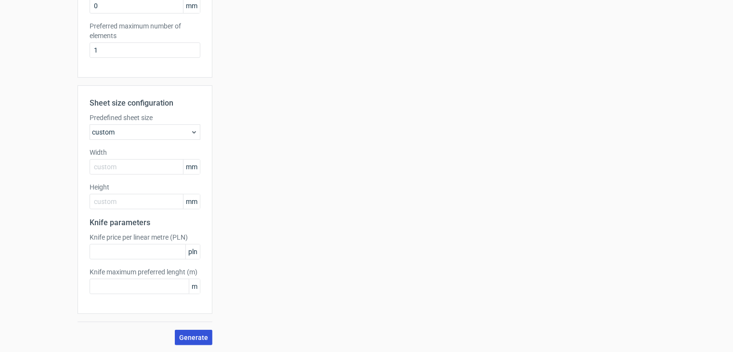
click at [193, 334] on span "Generate" at bounding box center [193, 337] width 29 height 7
click at [191, 134] on icon at bounding box center [194, 132] width 8 height 8
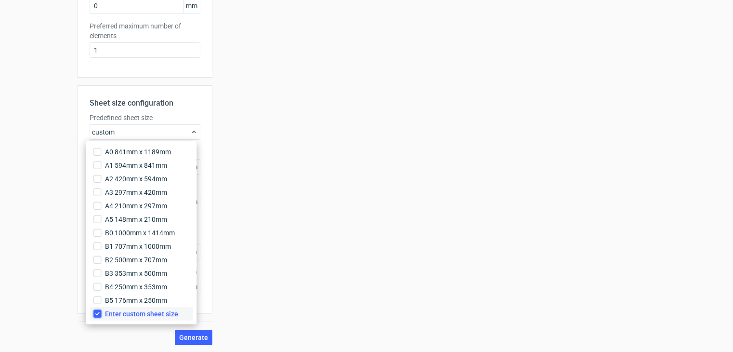
click at [98, 315] on input "Enter custom sheet size" at bounding box center [97, 314] width 8 height 8
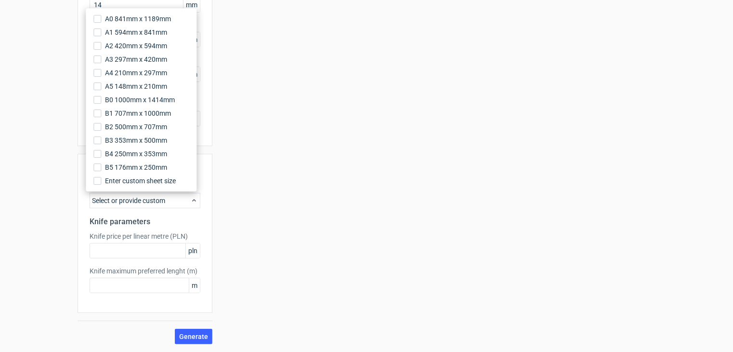
scroll to position [236, 0]
click at [67, 216] on div "Generate new layout Product template Auto bottom Outer dimensions Width 175 mm …" at bounding box center [366, 73] width 733 height 557
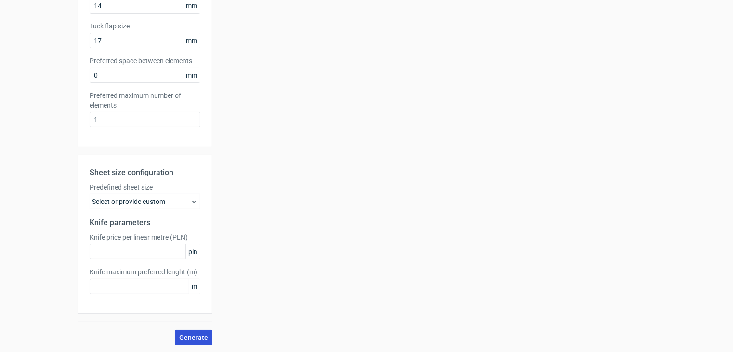
click at [197, 334] on span "Generate" at bounding box center [193, 337] width 29 height 7
click at [192, 202] on use at bounding box center [194, 201] width 4 height 2
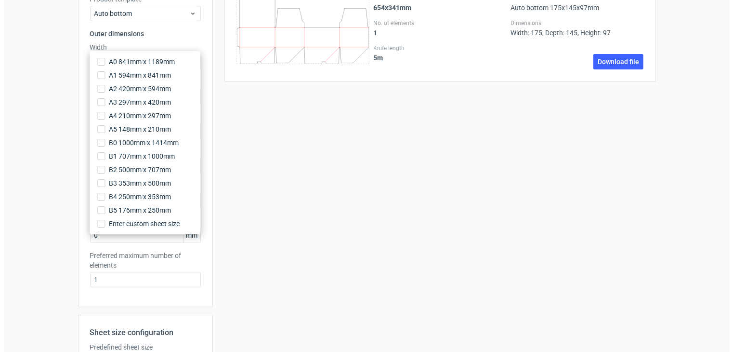
scroll to position [193, 0]
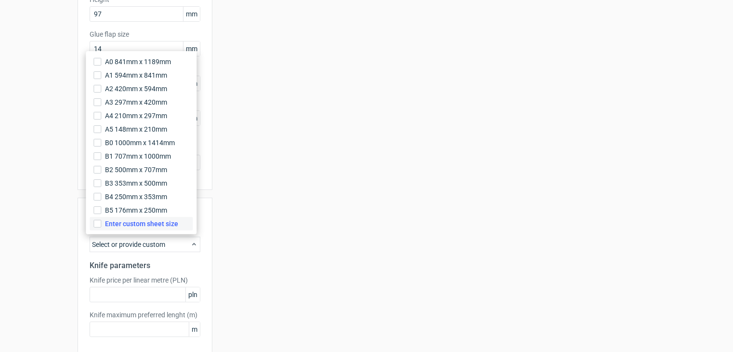
click at [116, 223] on span "Enter custom sheet size" at bounding box center [141, 224] width 73 height 10
click at [101, 223] on input "Enter custom sheet size" at bounding box center [97, 224] width 8 height 8
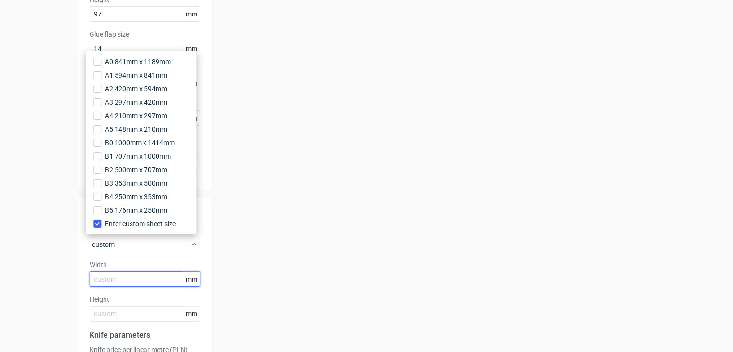
click at [145, 280] on input "text" at bounding box center [145, 278] width 111 height 15
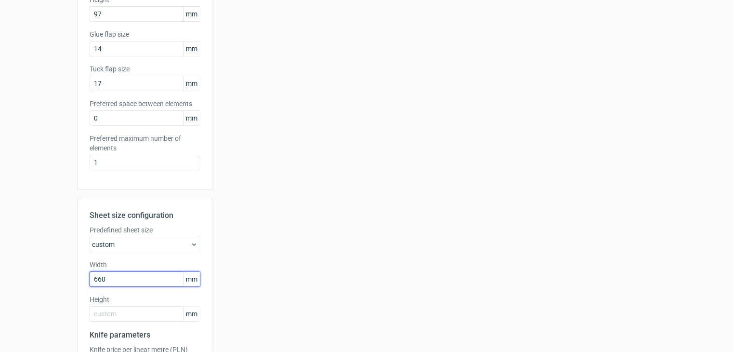
type input "660"
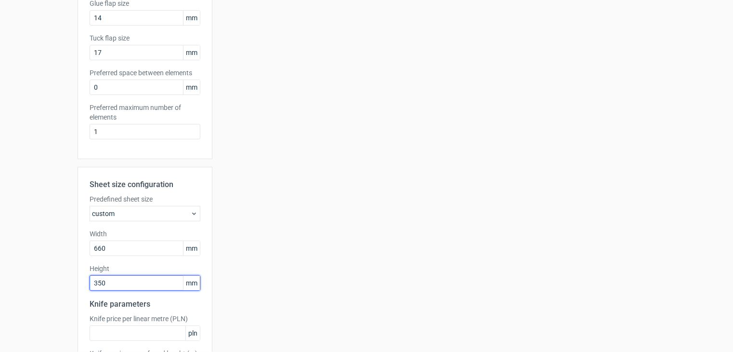
scroll to position [305, 0]
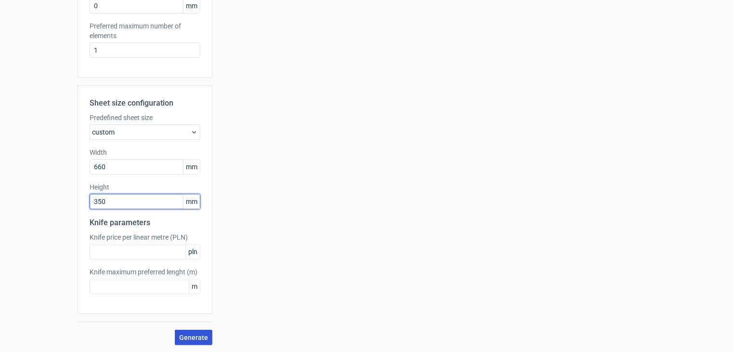
type input "350"
click at [189, 337] on span "Generate" at bounding box center [193, 337] width 29 height 7
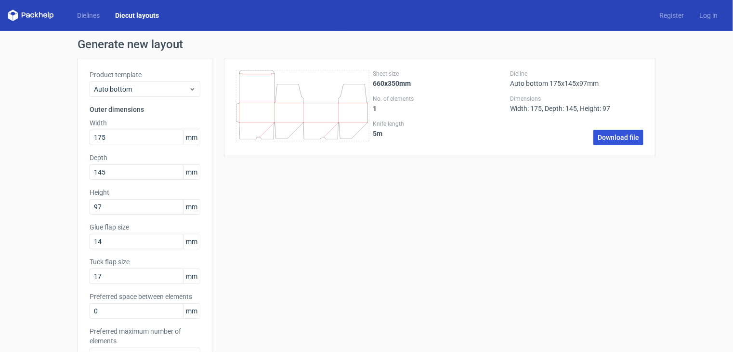
click at [603, 139] on link "Download file" at bounding box center [618, 137] width 50 height 15
